Goal: Contribute content

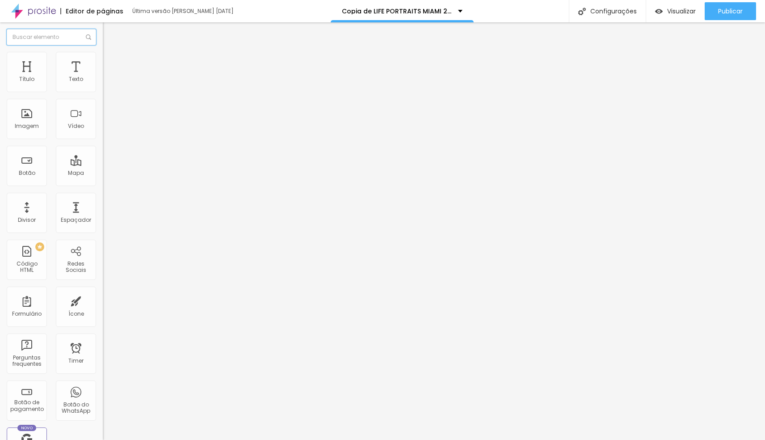
click at [52, 37] on input "text" at bounding box center [51, 37] width 89 height 16
click at [103, 77] on span "Trocar imagem" at bounding box center [127, 73] width 49 height 8
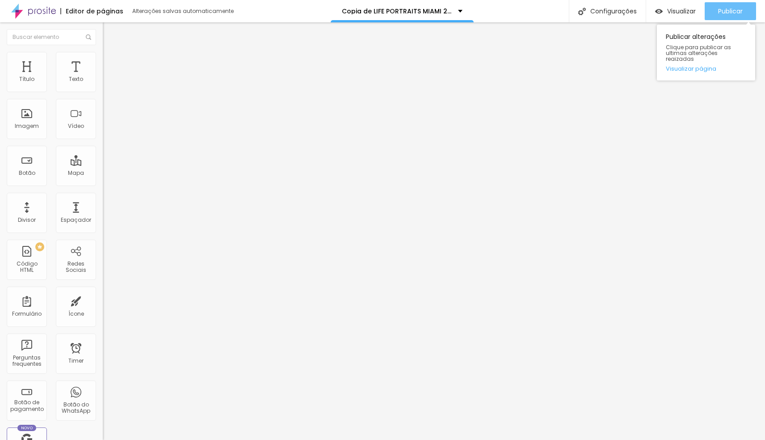
click at [730, 14] on span "Publicar" at bounding box center [730, 11] width 25 height 7
click at [103, 77] on span "Trocar imagem" at bounding box center [127, 73] width 49 height 8
click at [733, 15] on span "Publicar" at bounding box center [730, 11] width 25 height 7
